Goal: Task Accomplishment & Management: Manage account settings

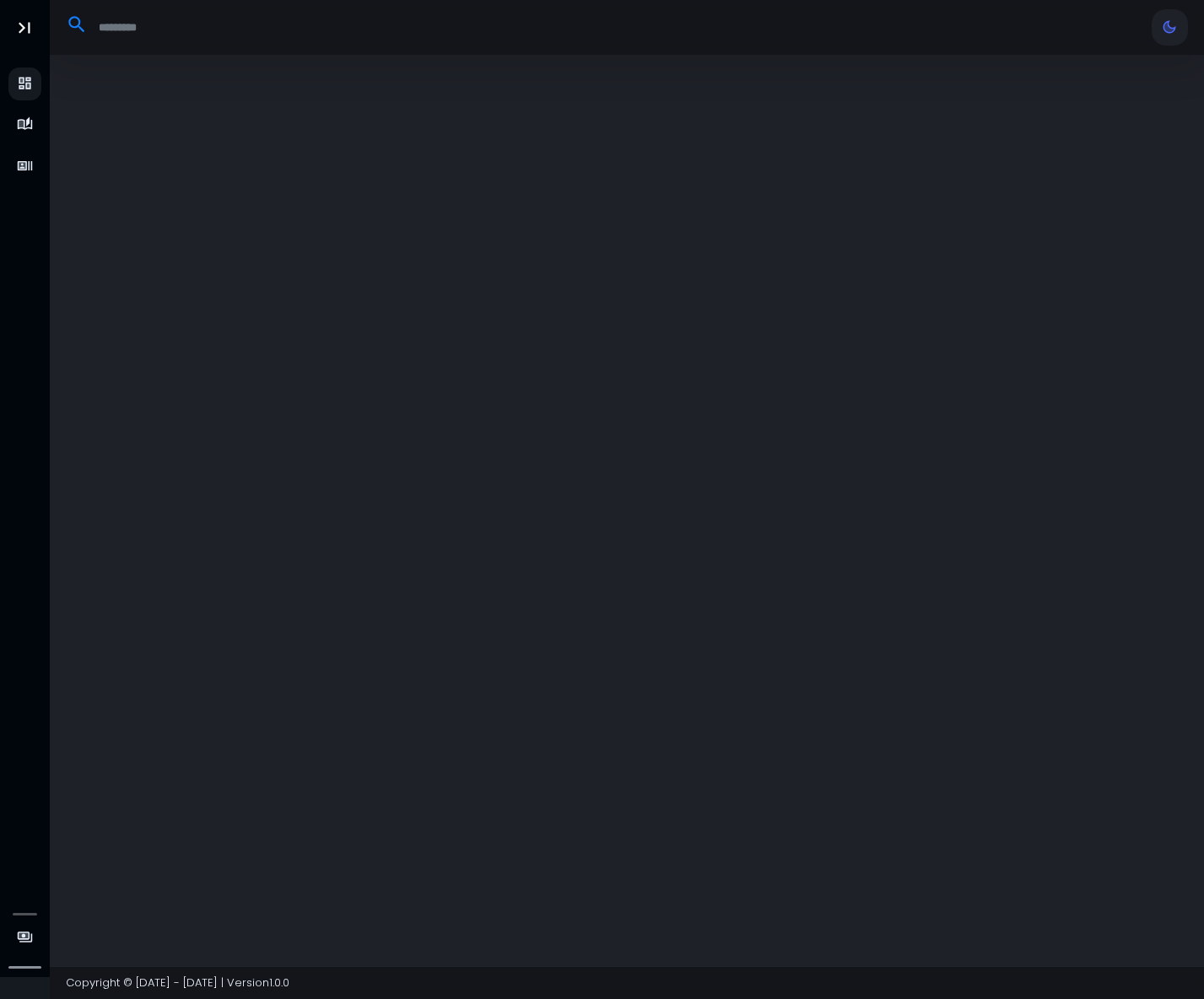
select select "**"
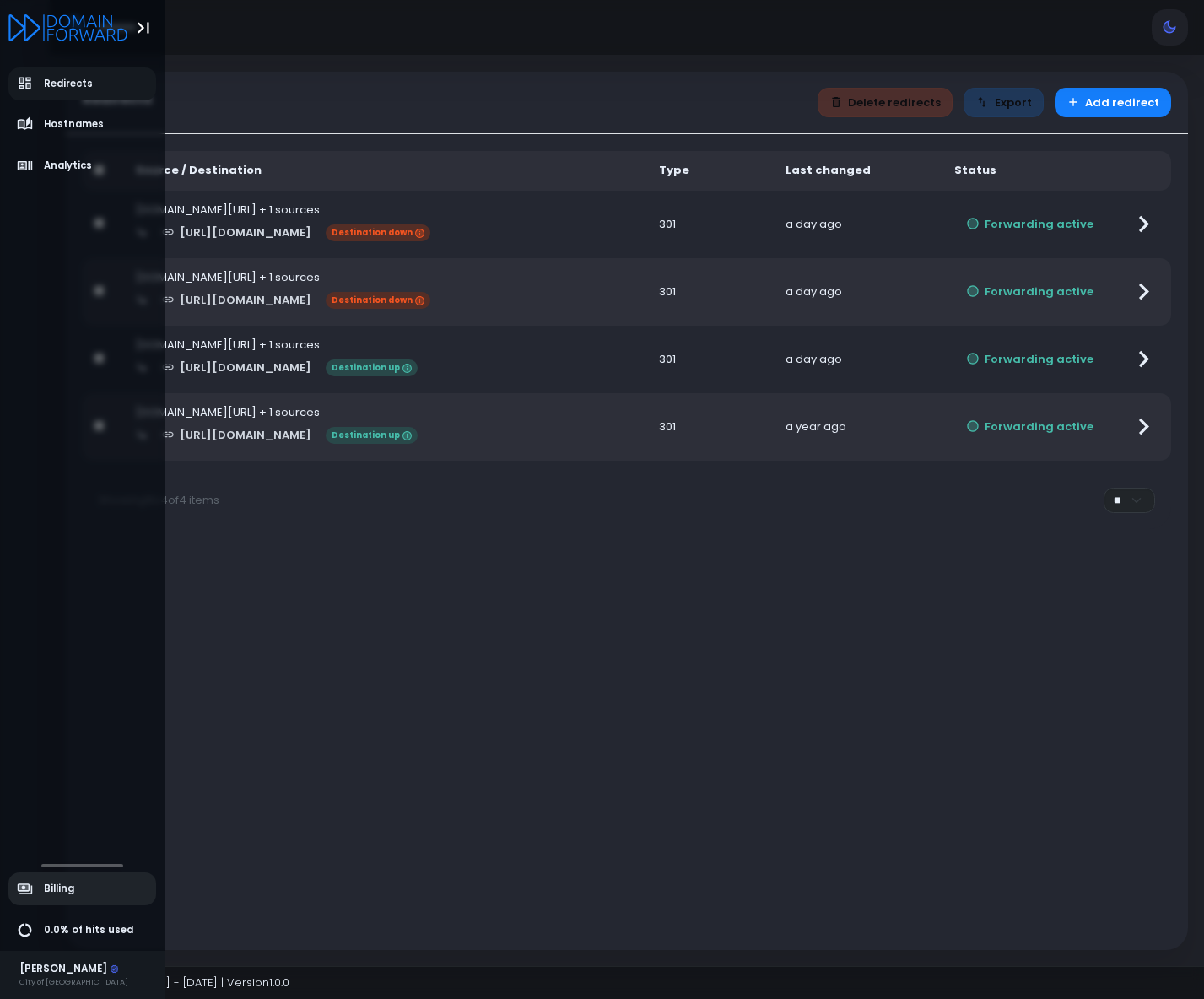
click at [62, 888] on span "Billing" at bounding box center [59, 889] width 31 height 14
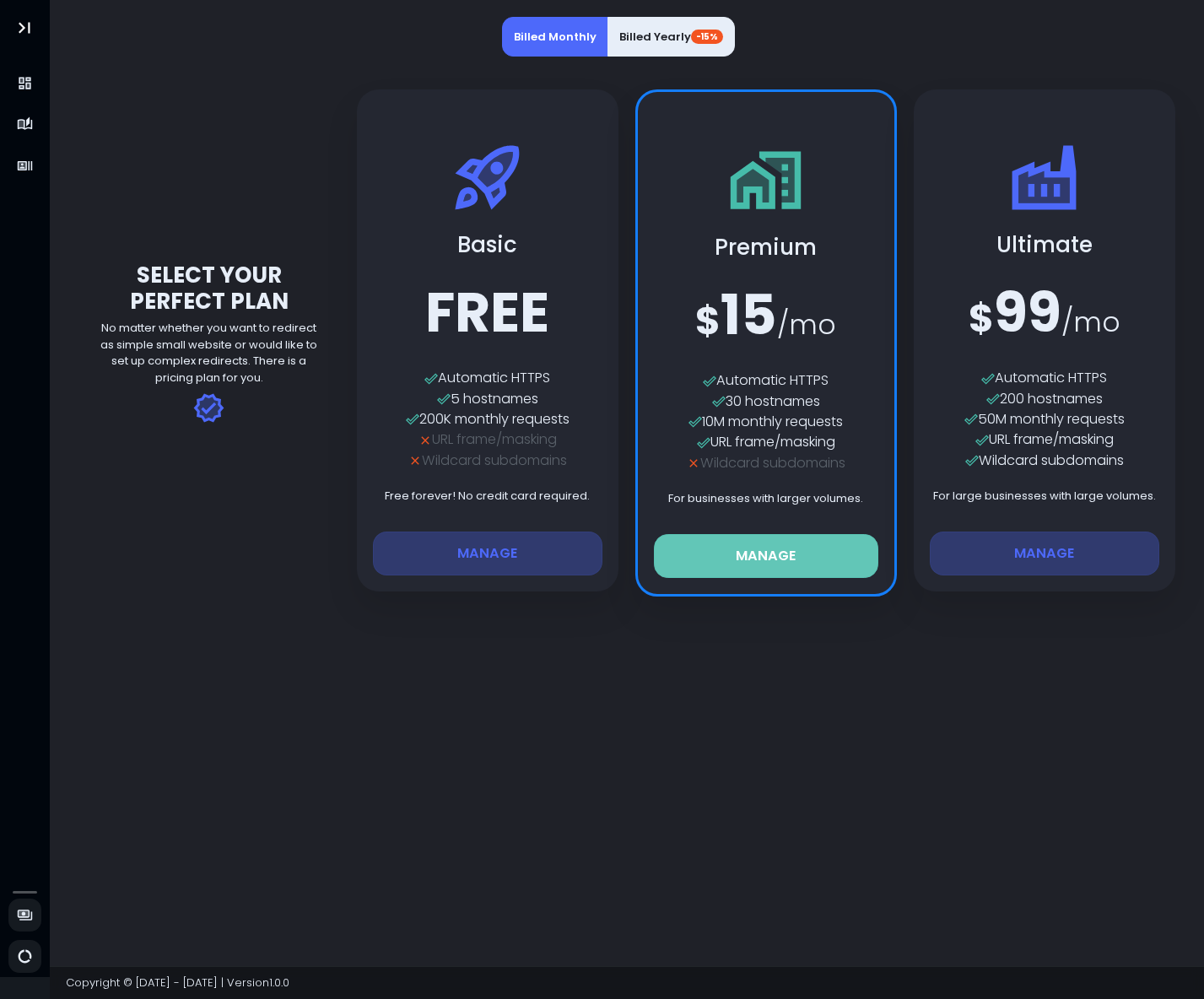
click at [778, 542] on button "Manage" at bounding box center [766, 556] width 225 height 44
